Goal: Find specific page/section

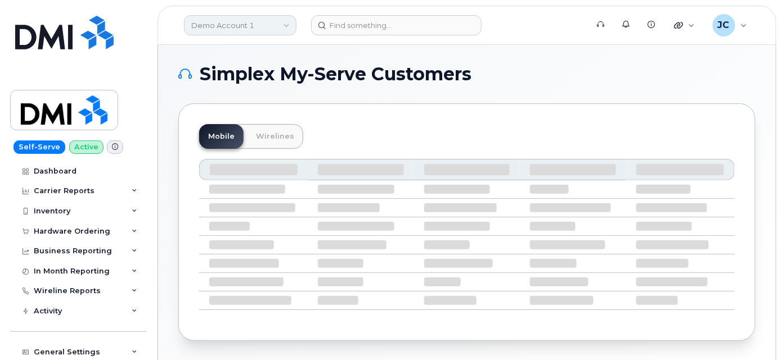
click at [256, 17] on link "Demo Account 1" at bounding box center [240, 25] width 112 height 20
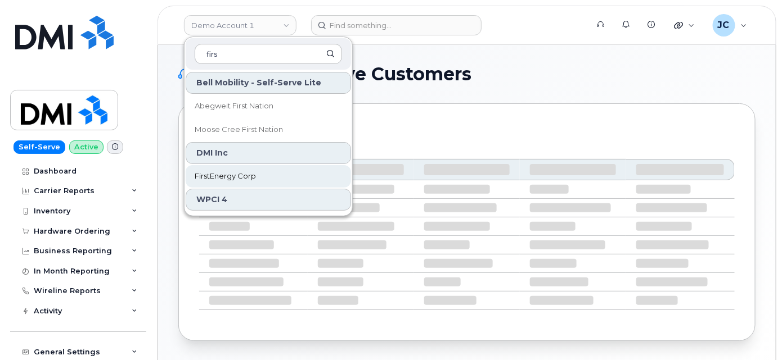
type input "firs"
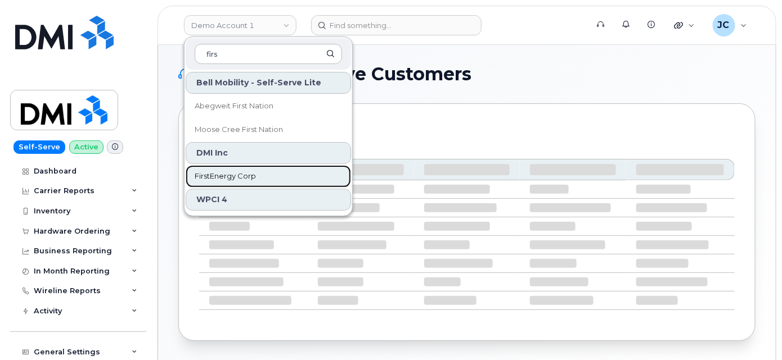
click at [259, 176] on link "FirstEnergy Corp" at bounding box center [268, 176] width 165 height 22
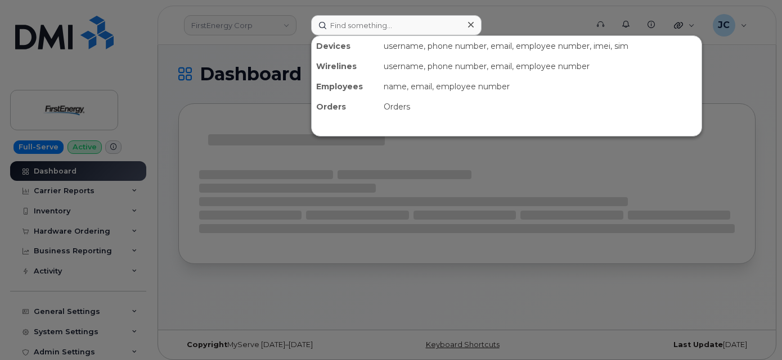
click at [362, 24] on input at bounding box center [396, 25] width 170 height 20
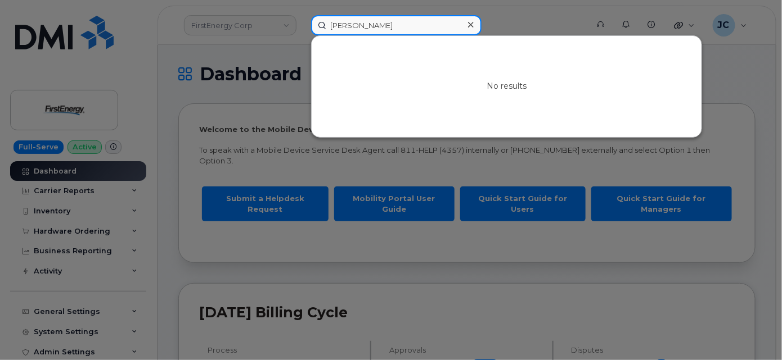
click at [400, 23] on input "ralph hillmer" at bounding box center [396, 25] width 170 height 20
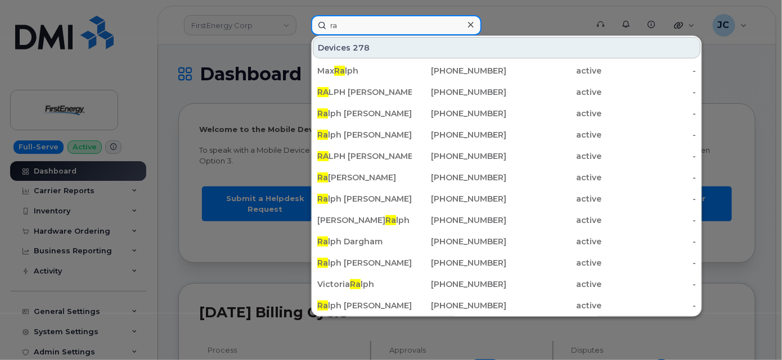
type input "r"
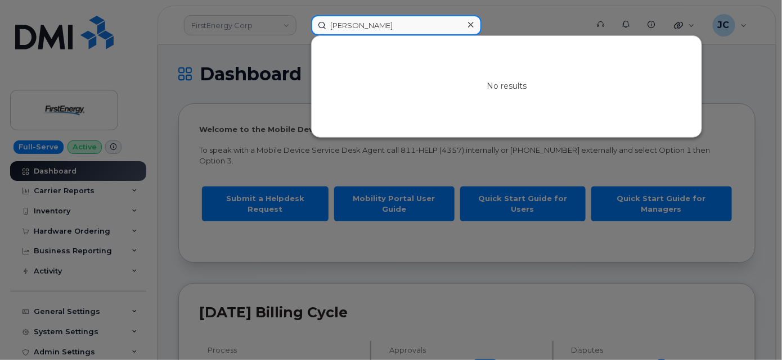
type input "Ralph Hilmer"
